Goal: Task Accomplishment & Management: Use online tool/utility

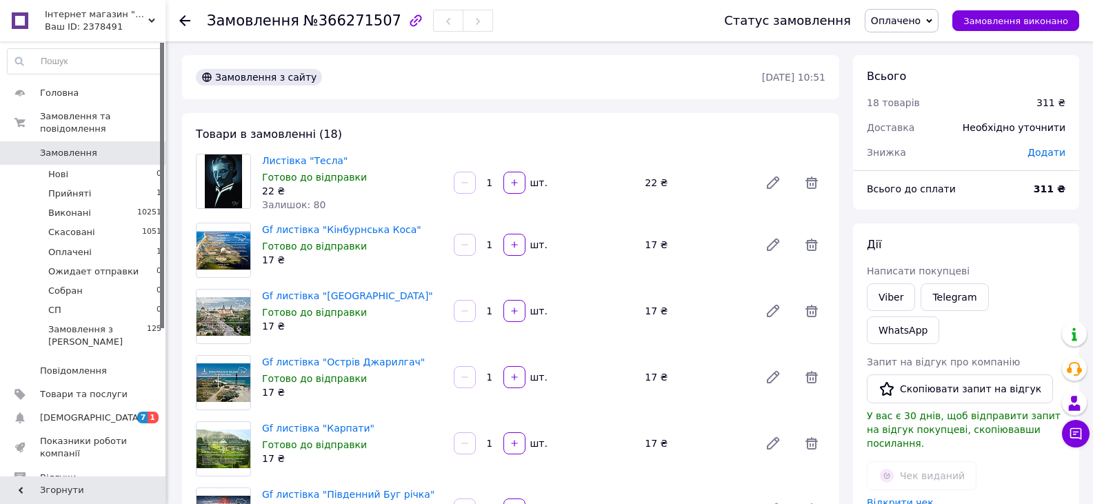
scroll to position [309, 0]
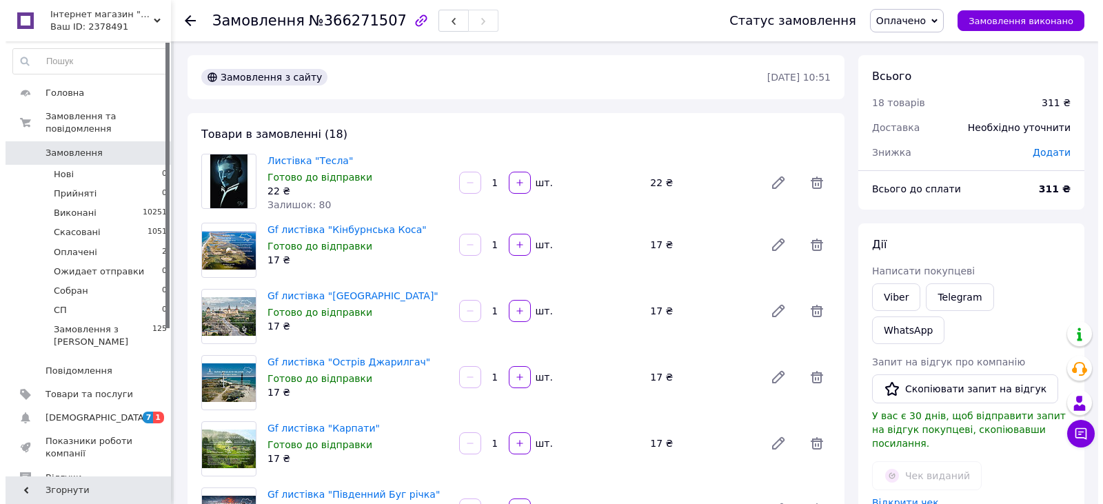
scroll to position [309, 0]
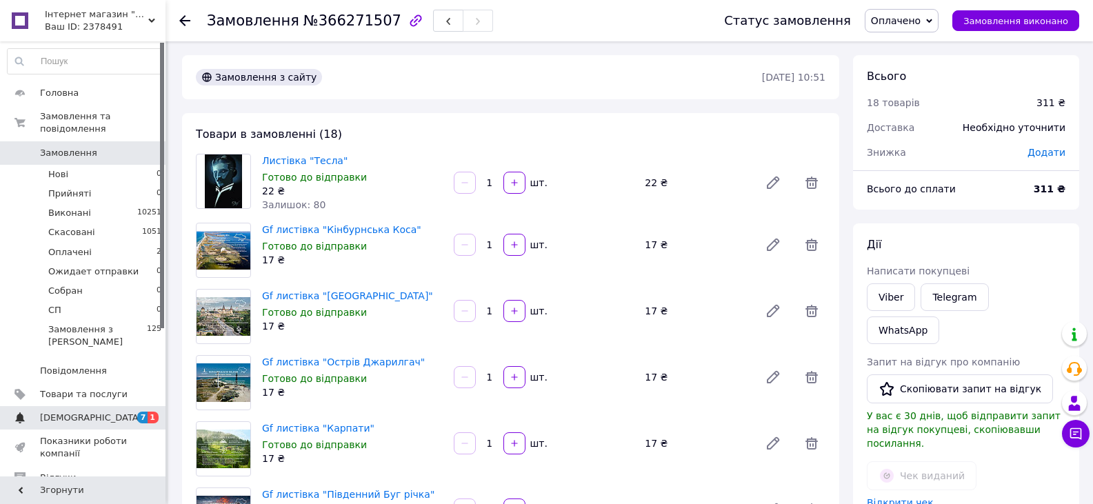
click at [83, 412] on span "[DEMOGRAPHIC_DATA]" at bounding box center [91, 418] width 102 height 12
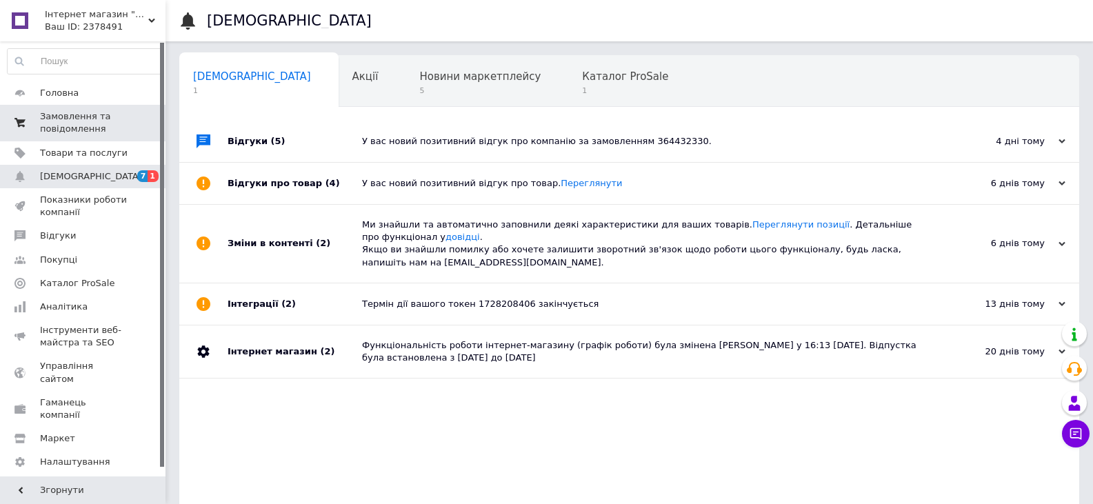
click at [89, 121] on span "Замовлення та повідомлення" at bounding box center [84, 122] width 88 height 25
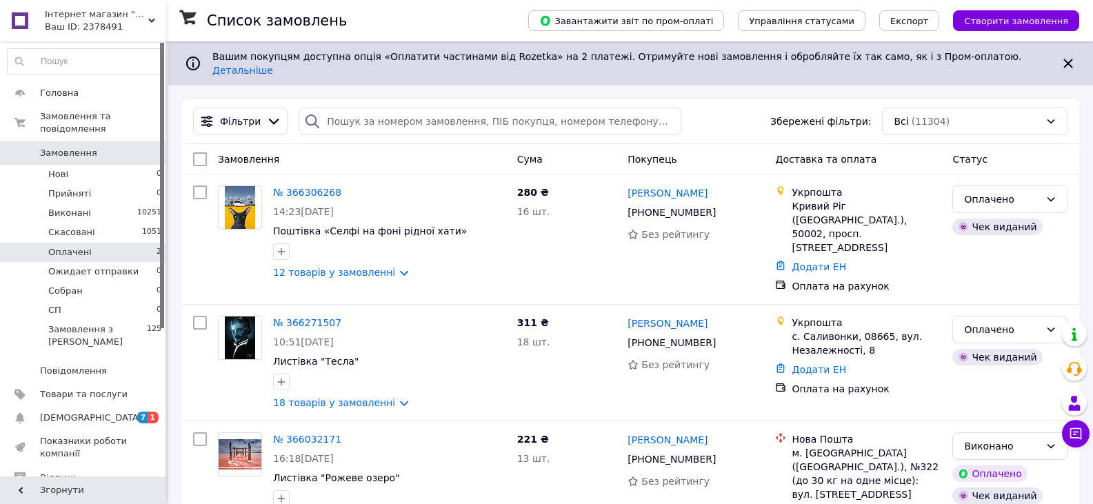
click at [97, 243] on li "Оплачені 2" at bounding box center [85, 252] width 170 height 19
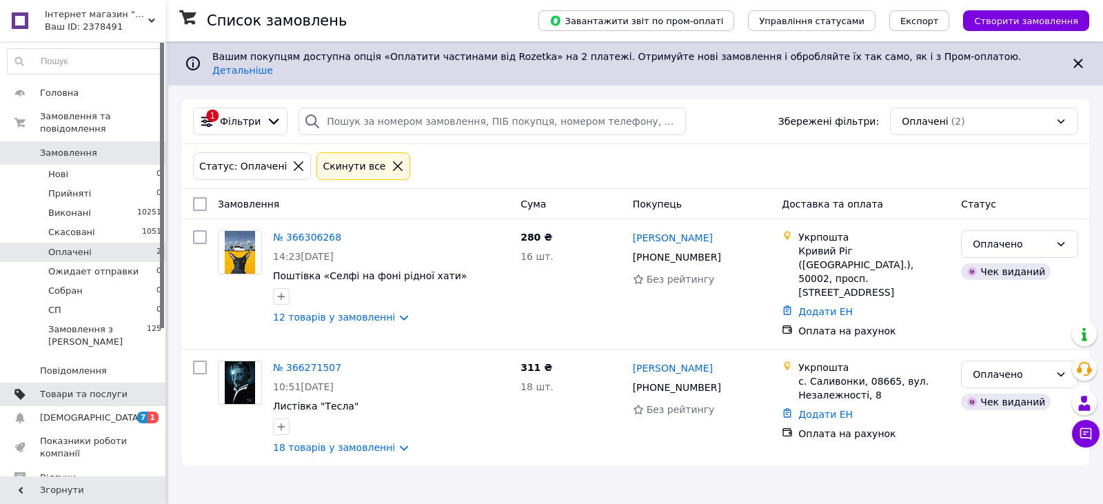
click at [101, 388] on span "Товари та послуги" at bounding box center [84, 394] width 88 height 12
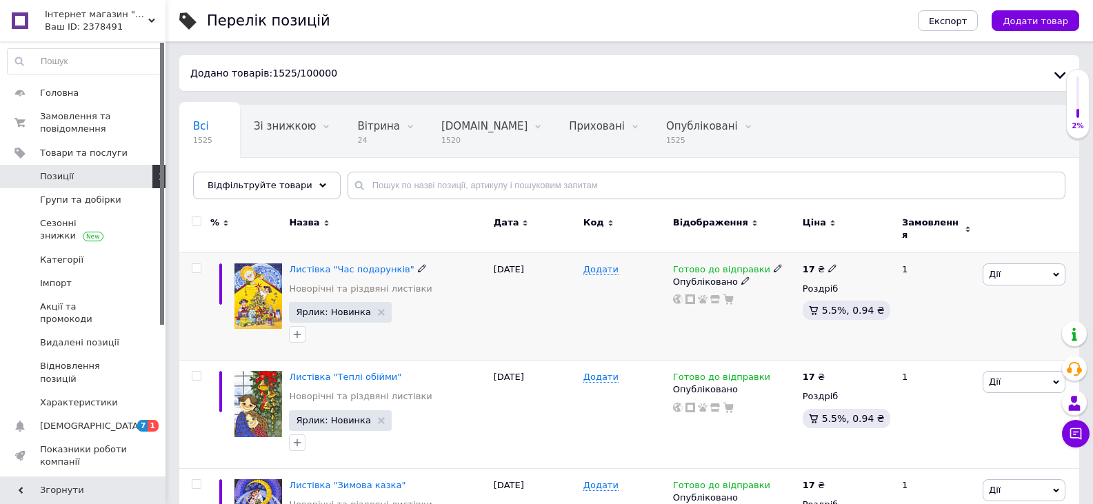
click at [196, 264] on input "checkbox" at bounding box center [196, 268] width 9 height 9
checkbox input "true"
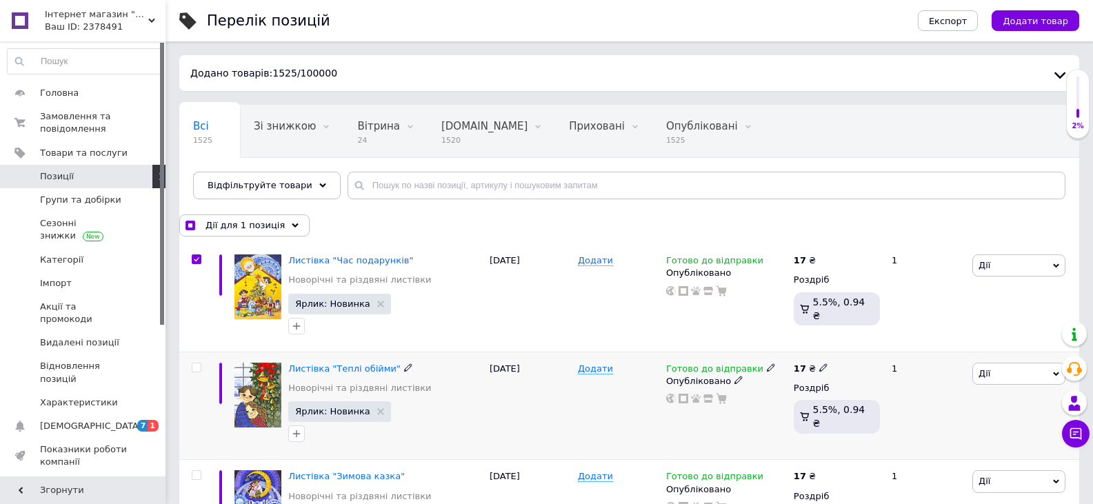
click at [198, 365] on input "checkbox" at bounding box center [196, 367] width 9 height 9
checkbox input "true"
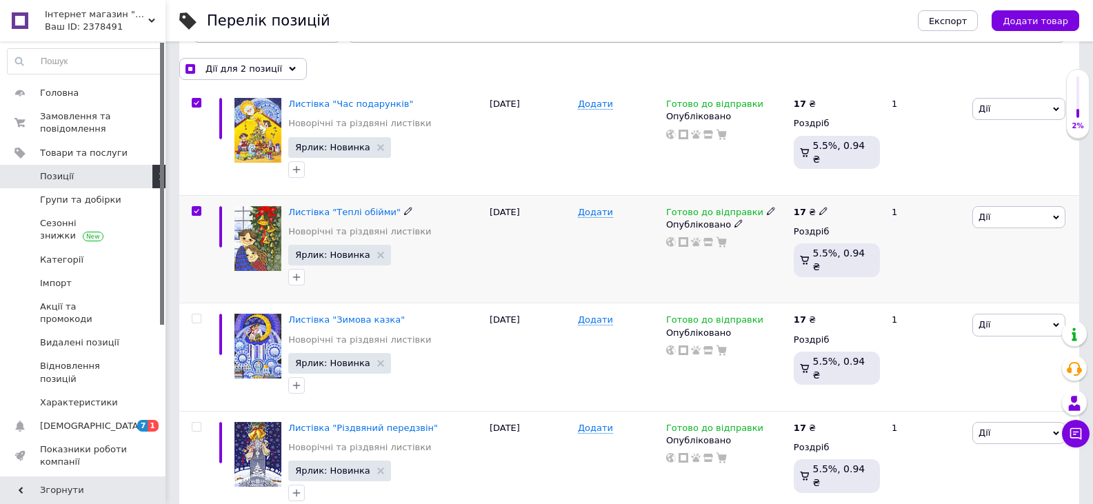
scroll to position [207, 0]
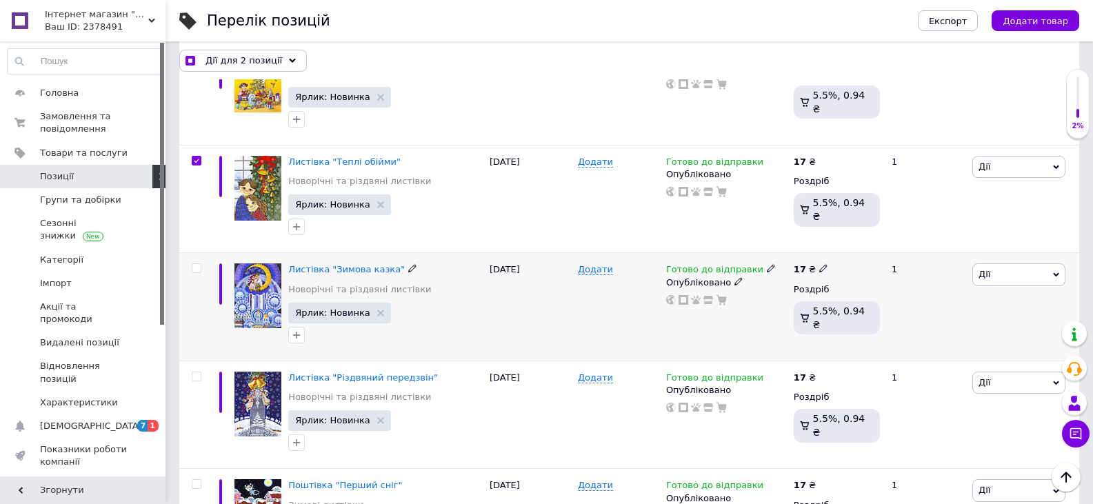
click at [192, 265] on input "checkbox" at bounding box center [196, 268] width 9 height 9
checkbox input "true"
click at [194, 378] on input "checkbox" at bounding box center [196, 376] width 9 height 9
checkbox input "true"
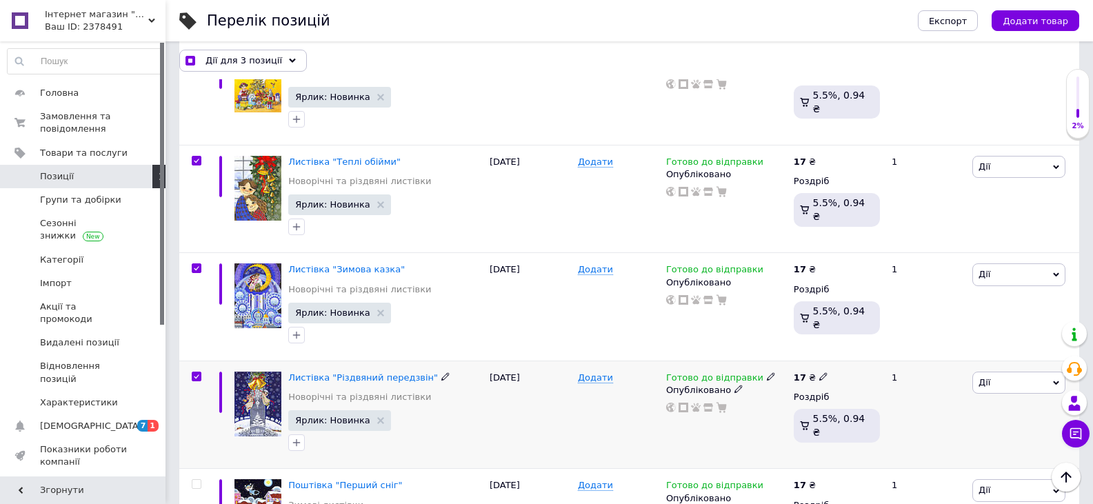
checkbox input "true"
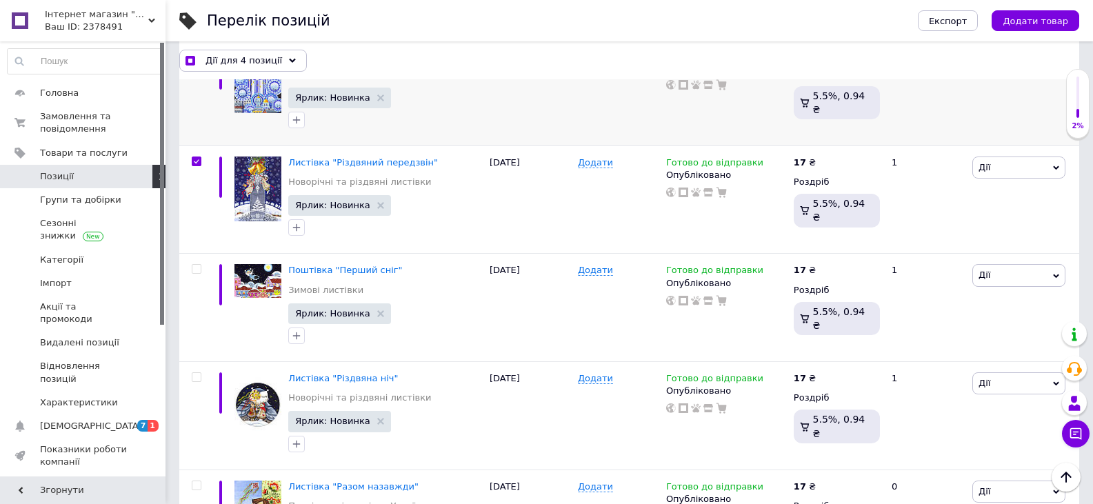
scroll to position [552, 0]
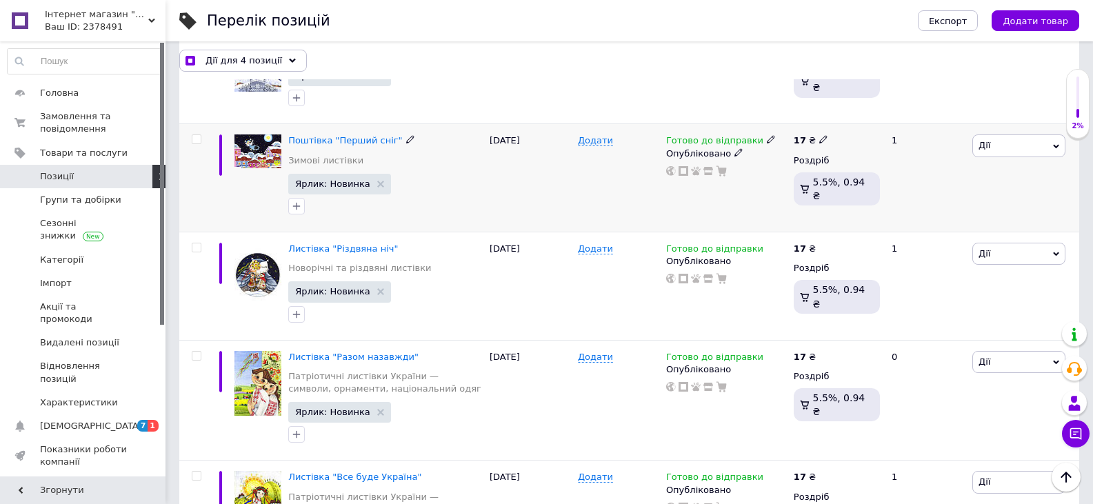
click at [197, 139] on input "checkbox" at bounding box center [196, 139] width 9 height 9
checkbox input "true"
click at [196, 250] on input "checkbox" at bounding box center [196, 247] width 9 height 9
checkbox input "true"
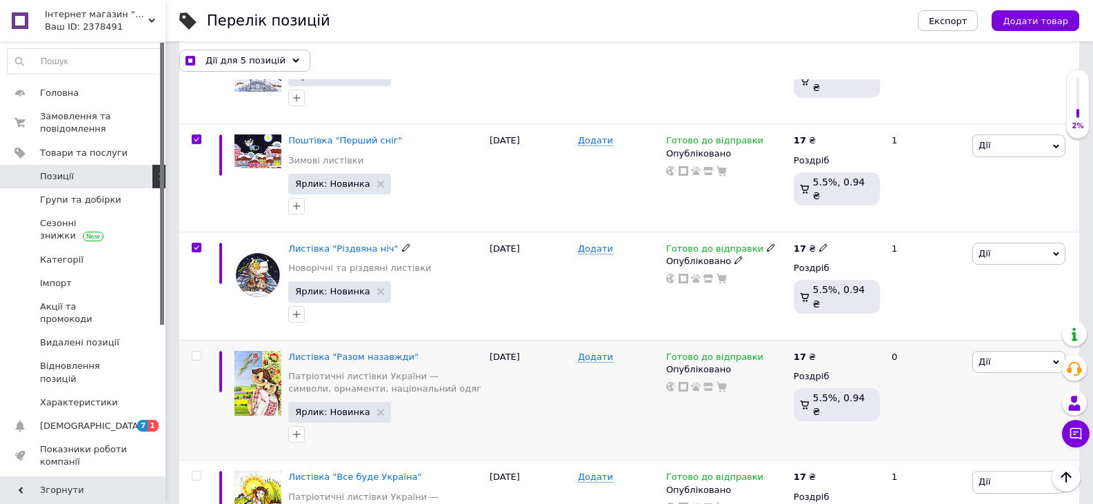
checkbox input "true"
click at [198, 358] on input "checkbox" at bounding box center [196, 356] width 9 height 9
checkbox input "true"
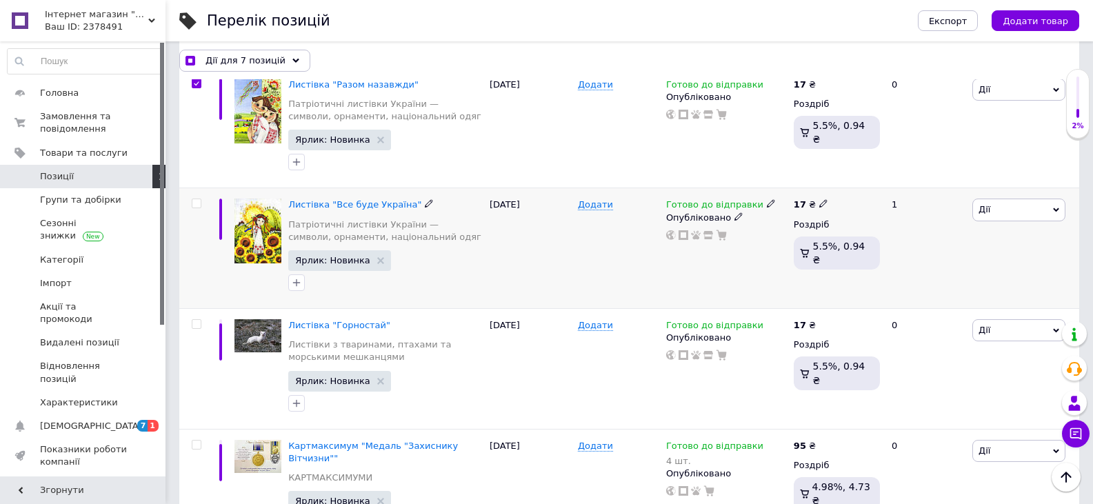
scroll to position [827, 0]
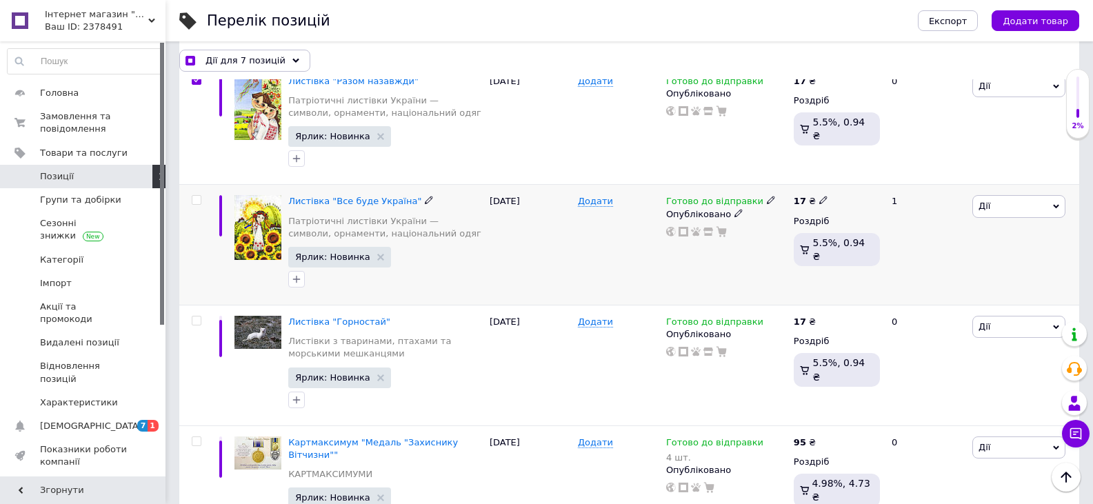
click at [199, 202] on input "checkbox" at bounding box center [196, 200] width 9 height 9
checkbox input "true"
click at [193, 323] on input "checkbox" at bounding box center [196, 320] width 9 height 9
checkbox input "true"
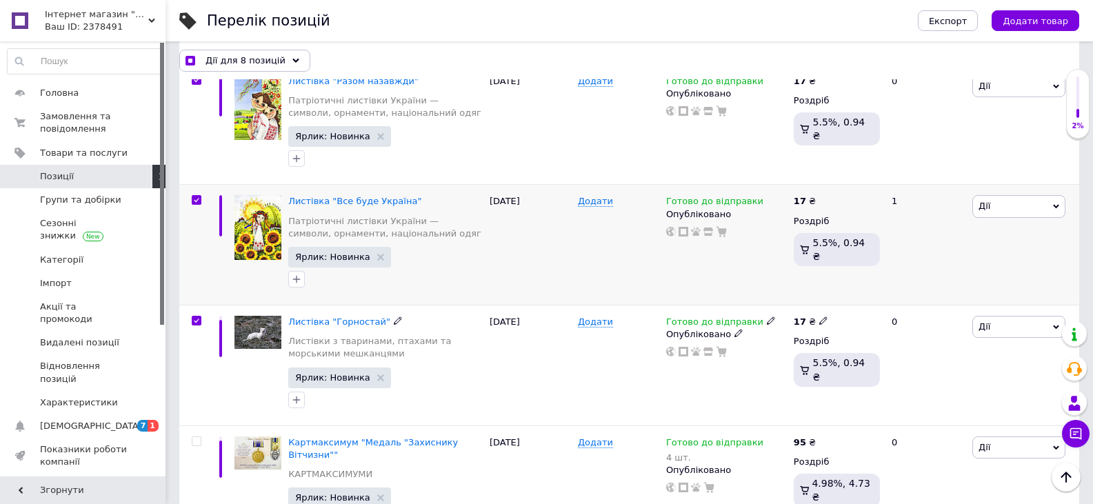
checkbox input "true"
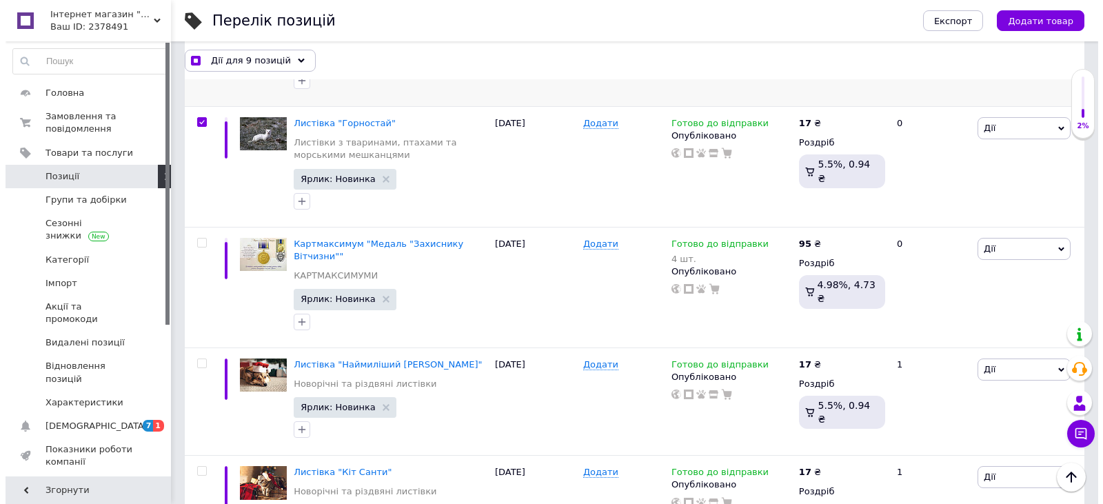
scroll to position [1103, 0]
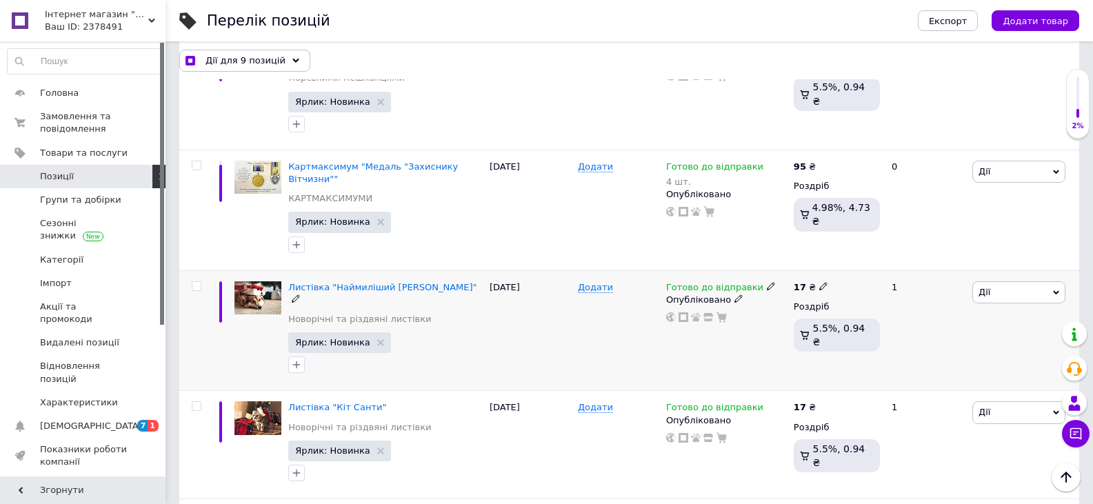
click at [196, 282] on input "checkbox" at bounding box center [196, 286] width 9 height 9
checkbox input "true"
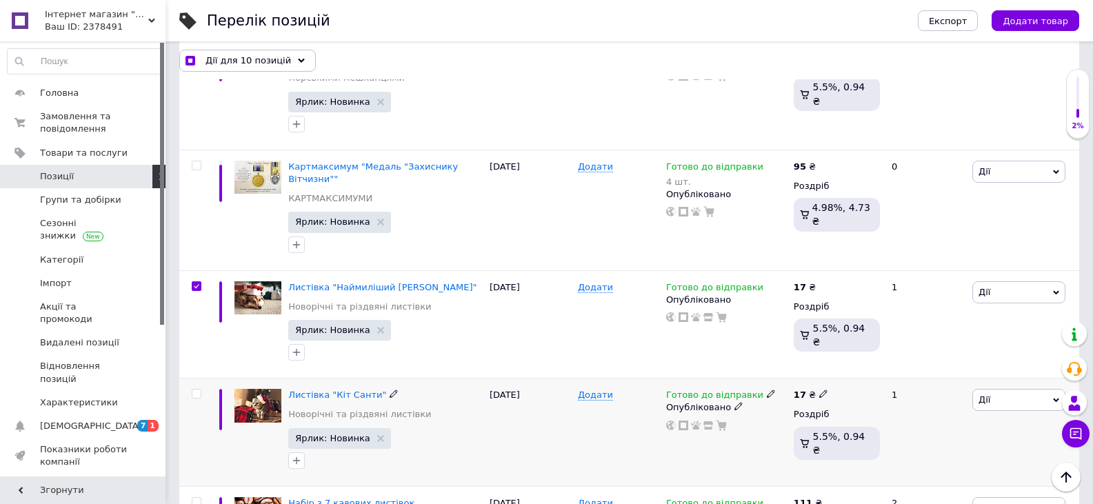
click at [196, 390] on input "checkbox" at bounding box center [196, 394] width 9 height 9
checkbox input "true"
click at [243, 56] on span "Дії для 11 позицій" at bounding box center [247, 60] width 85 height 12
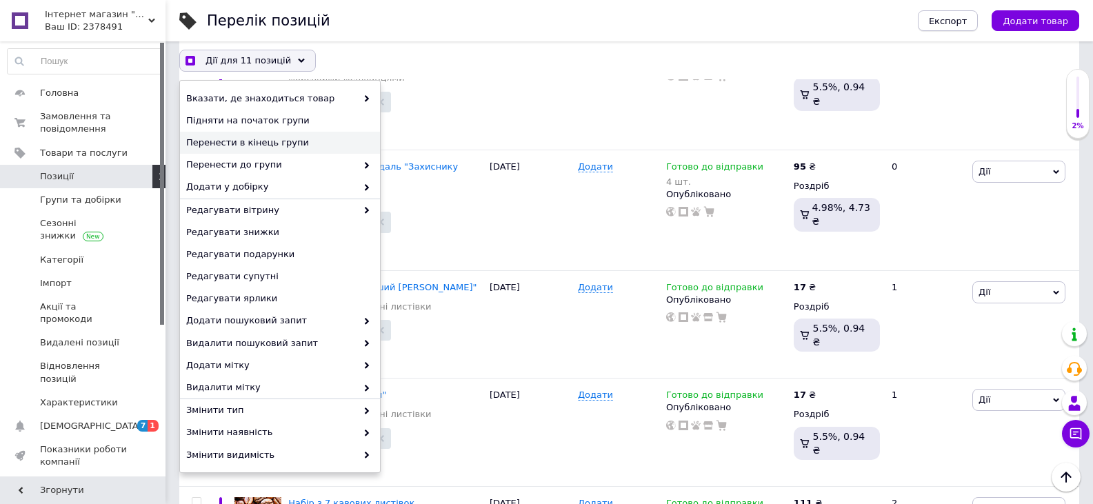
click at [958, 21] on span "Експорт" at bounding box center [948, 21] width 39 height 10
checkbox input "true"
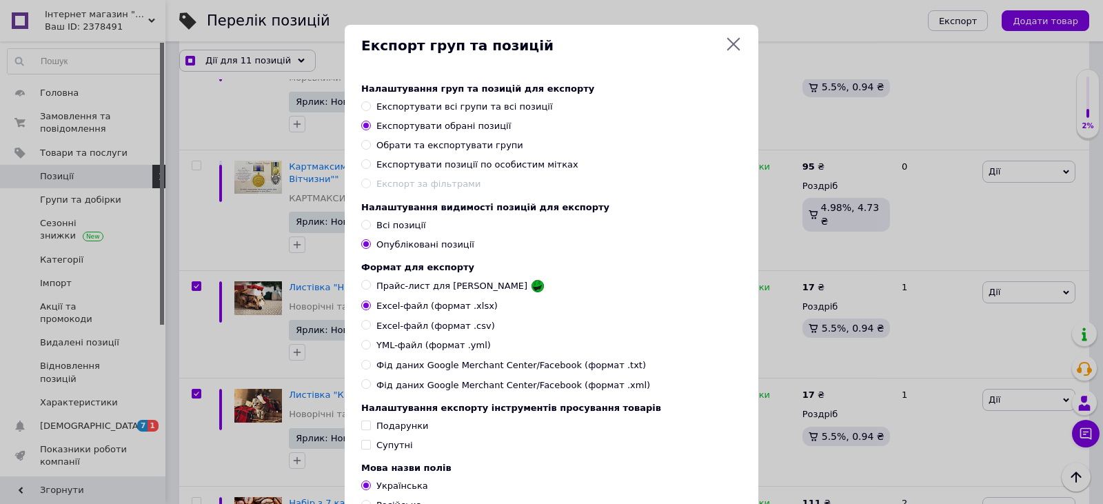
click at [363, 388] on input "Фід даних Google Merchant Center/Facebook (формат .xml)" at bounding box center [365, 383] width 9 height 9
radio input "true"
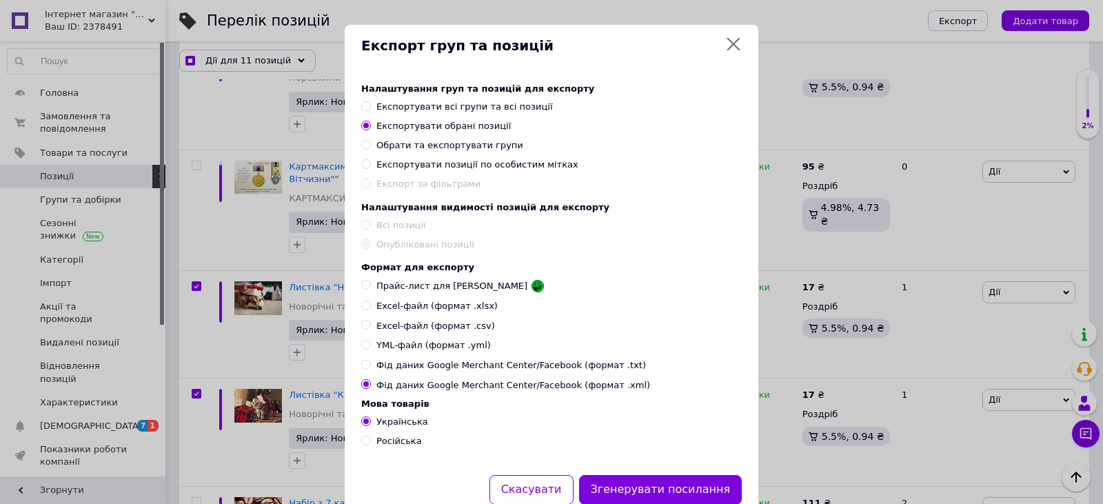
scroll to position [52, 0]
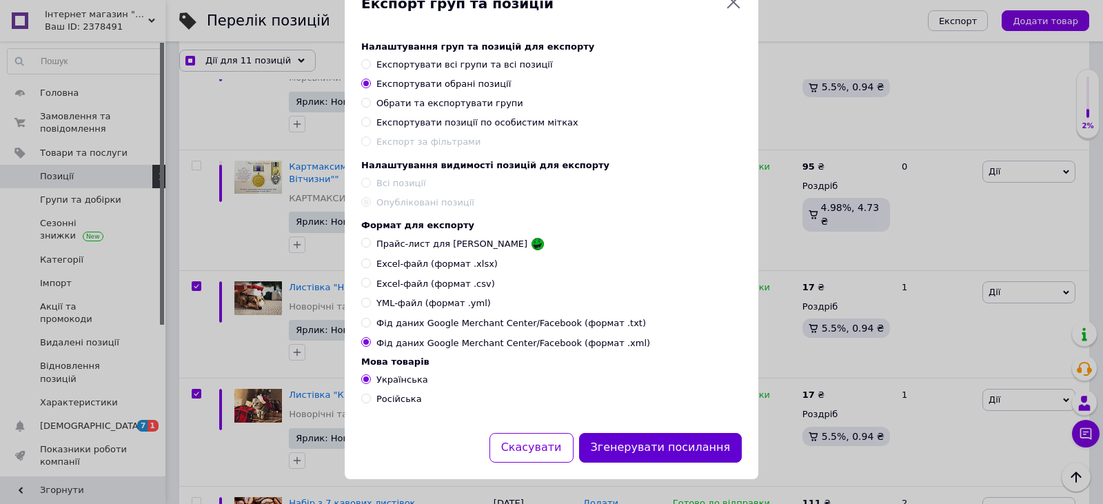
click at [701, 446] on button "Згенерувати посилання" at bounding box center [660, 448] width 163 height 30
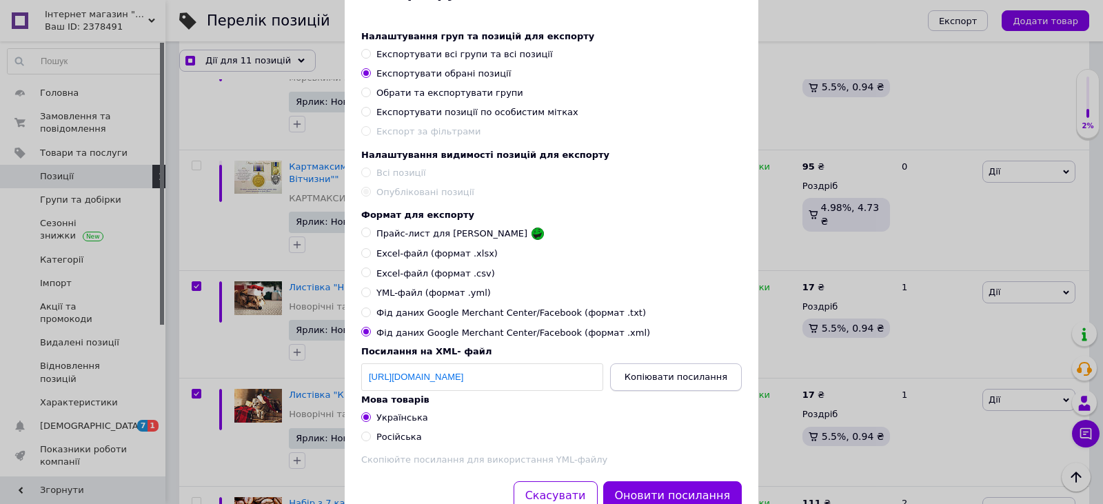
click at [669, 382] on span "Копіювати посилання" at bounding box center [676, 377] width 103 height 10
checkbox input "true"
